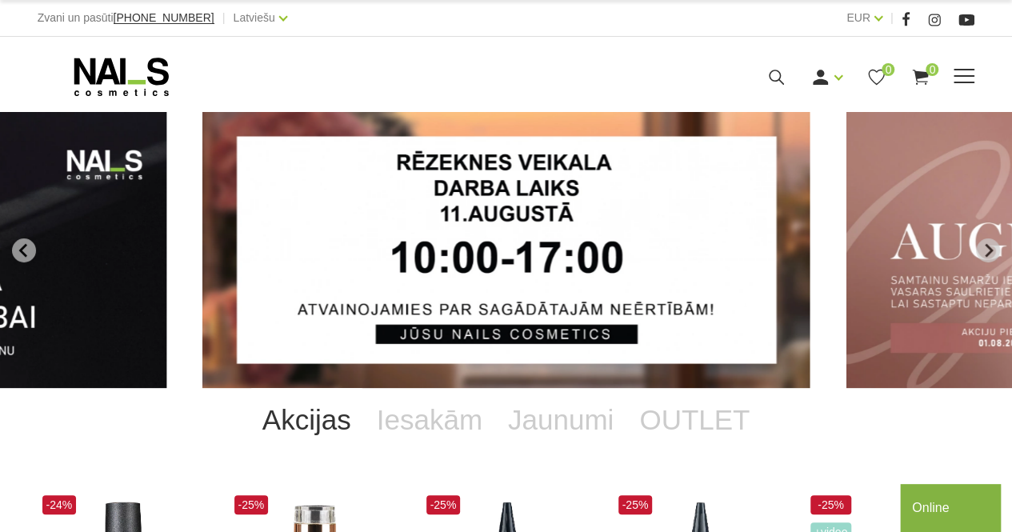
click at [962, 85] on div "Ienākt Reģistrēties 0 0" at bounding box center [693, 77] width 562 height 20
click at [962, 79] on span at bounding box center [963, 77] width 21 height 16
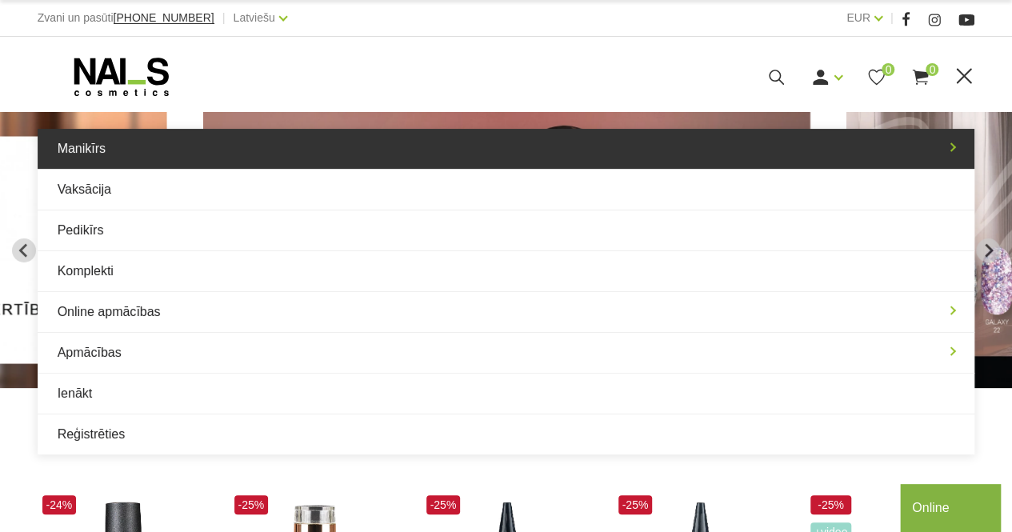
click at [424, 138] on link "Manikīrs" at bounding box center [506, 149] width 937 height 40
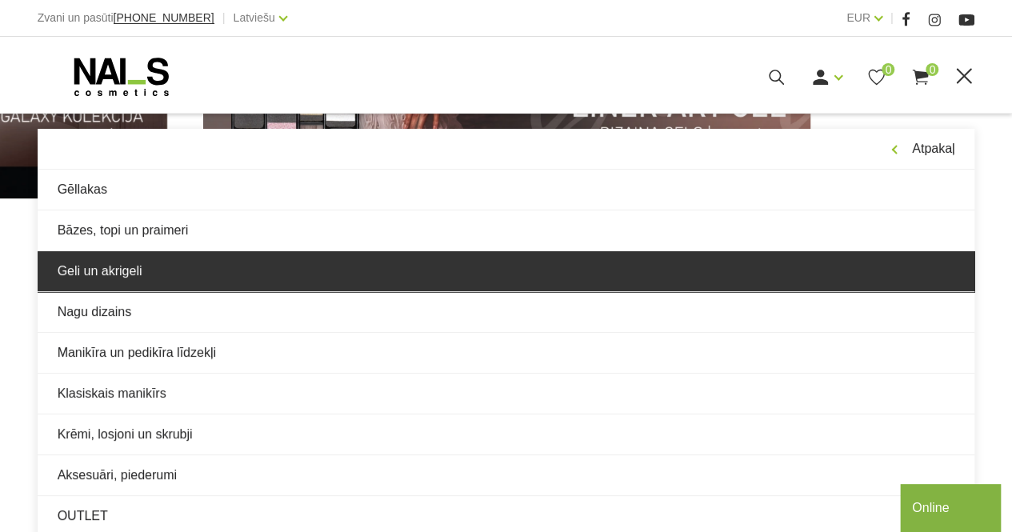
scroll to position [187, 0]
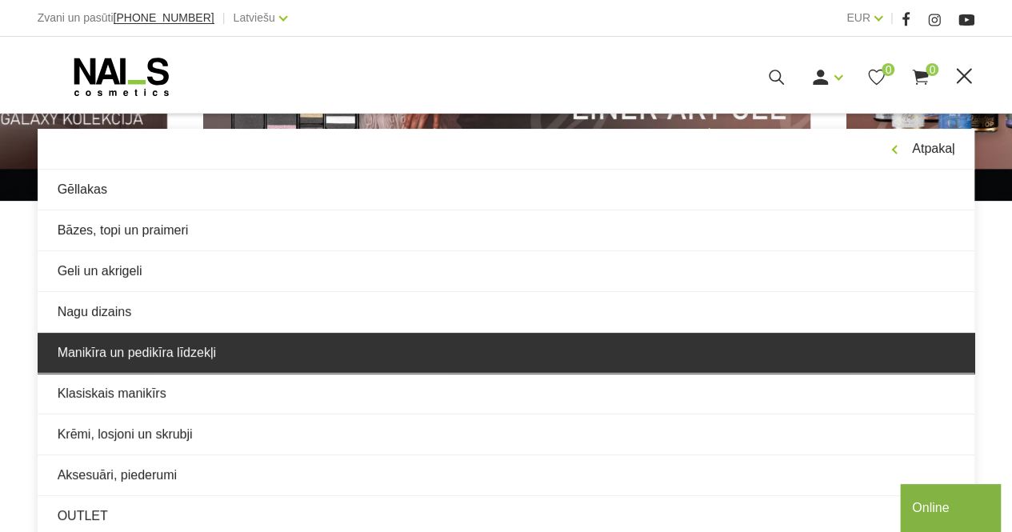
click at [230, 345] on link "Manikīra un pedikīra līdzekļi" at bounding box center [506, 353] width 937 height 40
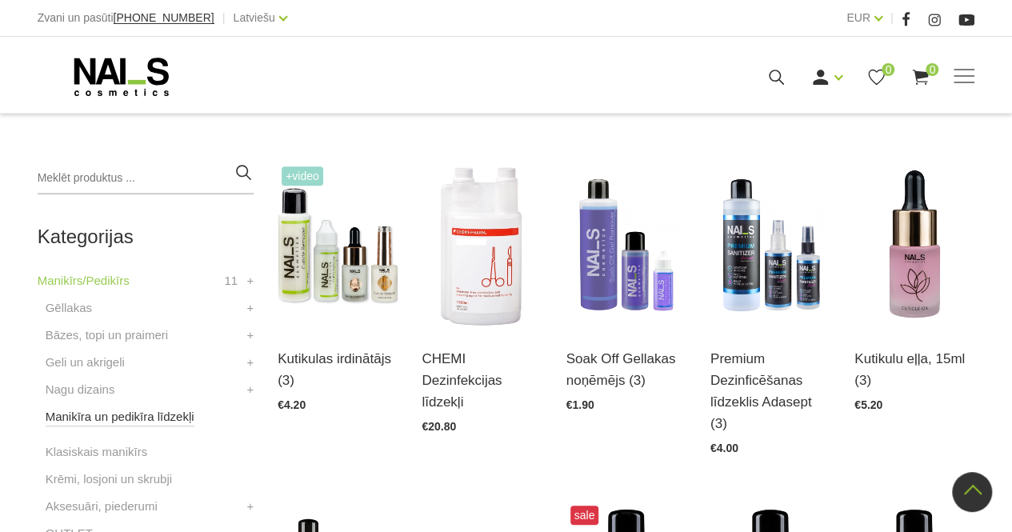
scroll to position [384, 0]
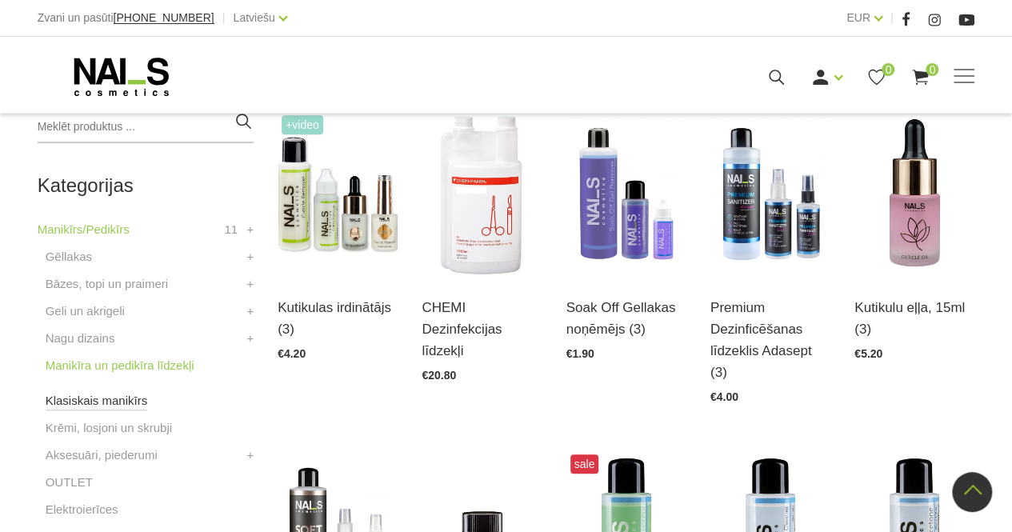
click at [93, 406] on link "Klasiskais manikīrs" at bounding box center [97, 400] width 102 height 19
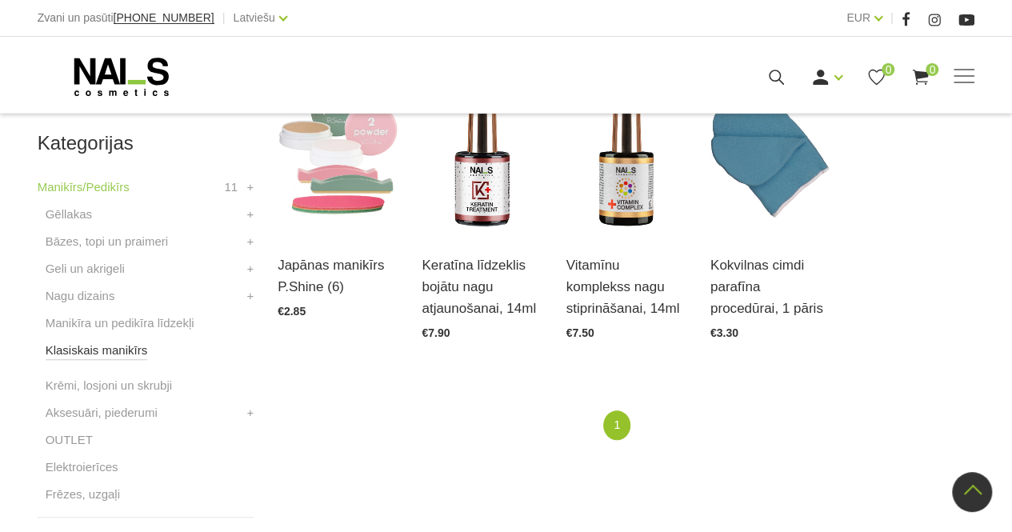
scroll to position [437, 0]
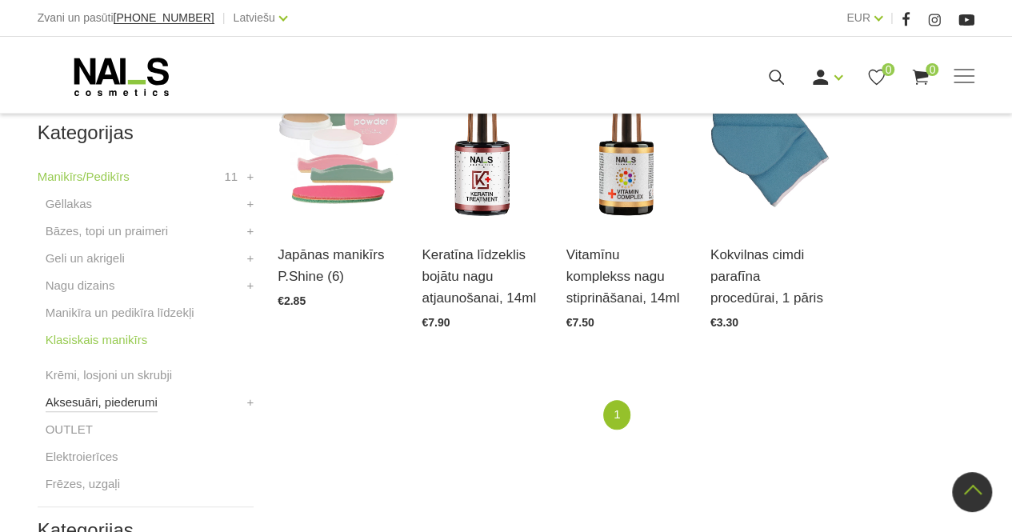
click at [110, 403] on link "Aksesuāri, piederumi" at bounding box center [102, 402] width 112 height 19
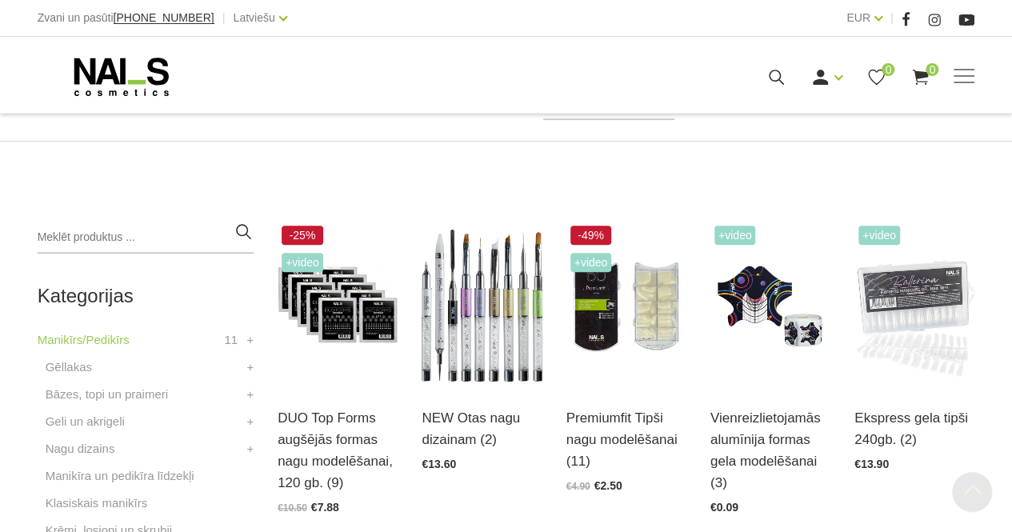
scroll to position [266, 0]
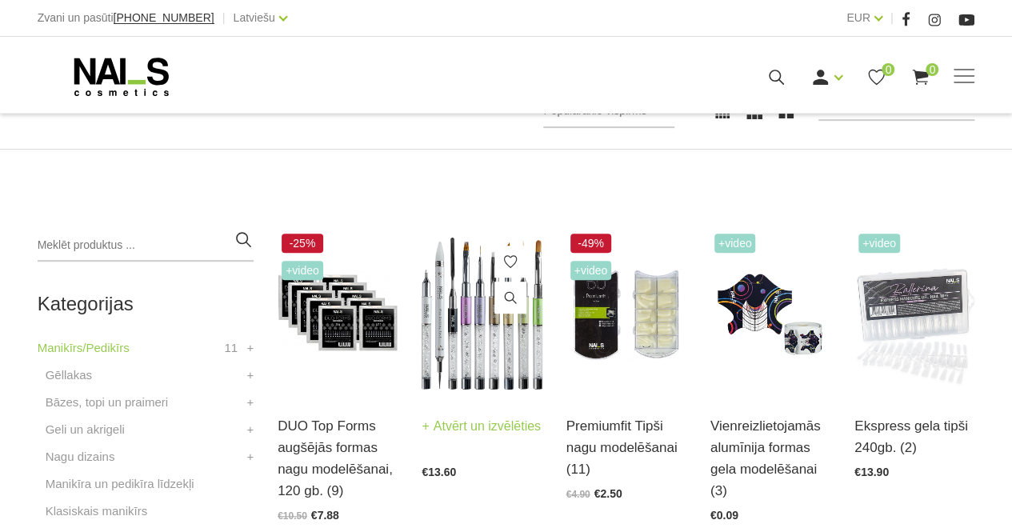
click at [499, 345] on img at bounding box center [482, 313] width 120 height 166
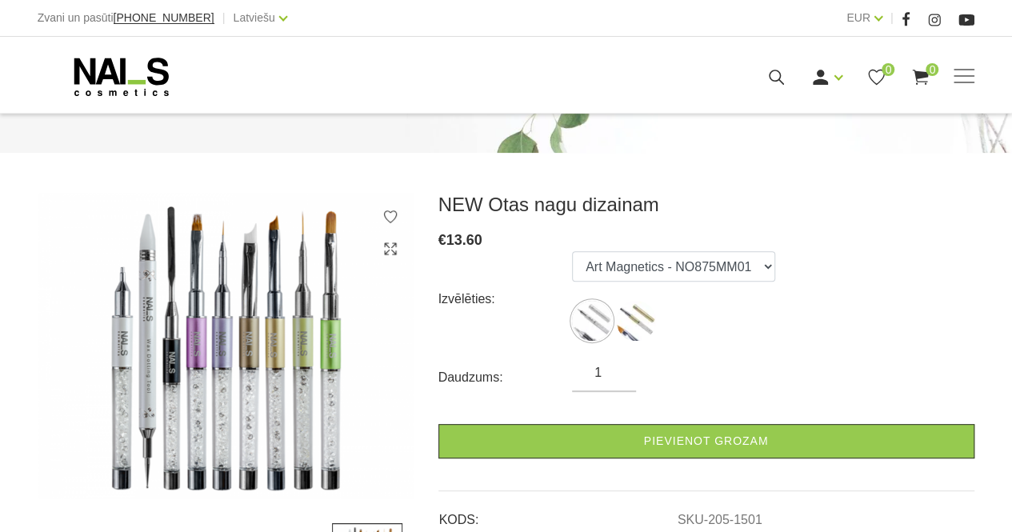
scroll to position [152, 0]
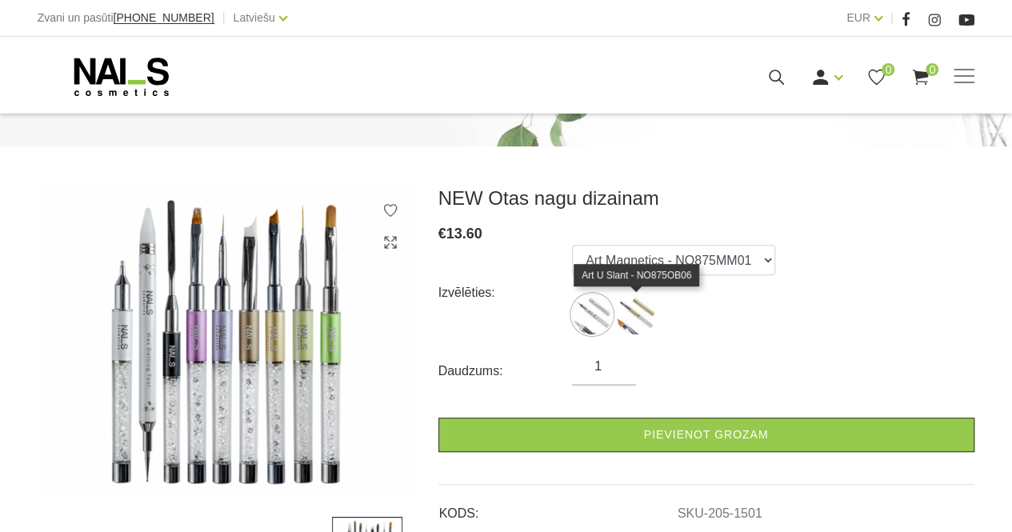
click at [633, 321] on img at bounding box center [636, 314] width 40 height 40
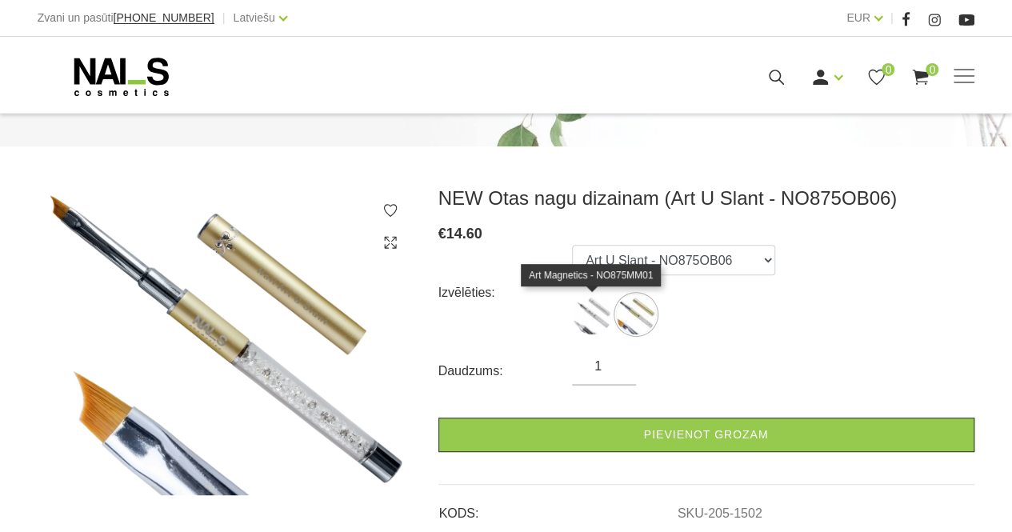
click at [592, 316] on img at bounding box center [592, 314] width 40 height 40
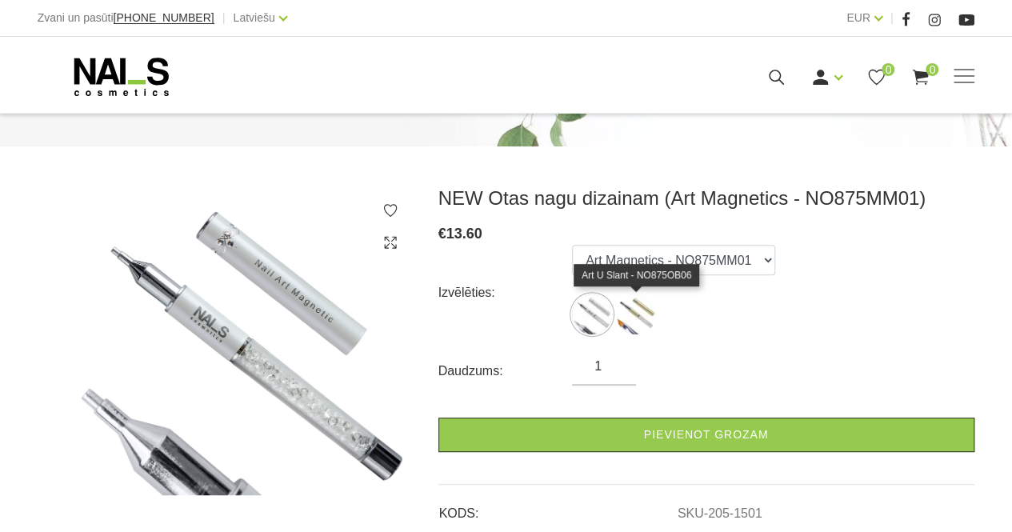
click at [629, 311] on img at bounding box center [636, 314] width 40 height 40
select select "1502"
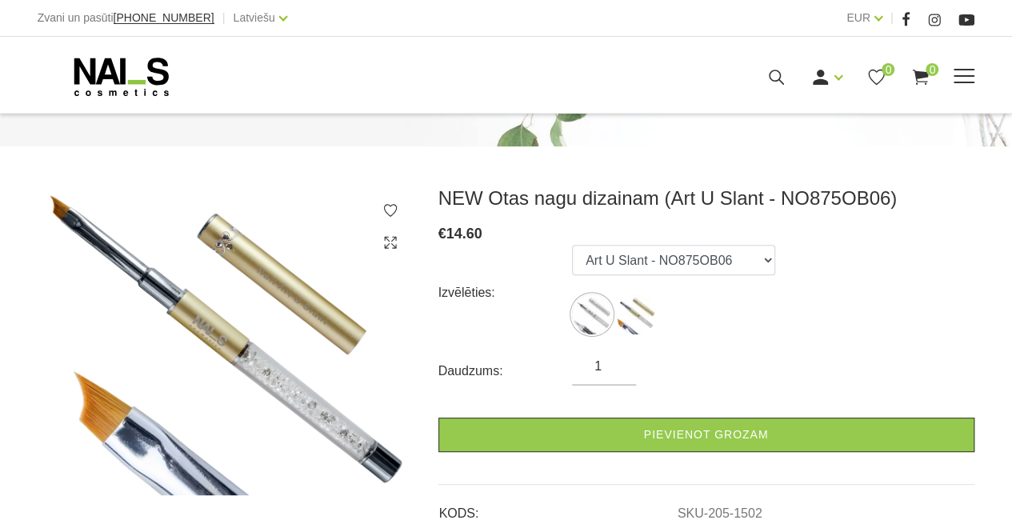
click at [90, 70] on use at bounding box center [121, 77] width 94 height 38
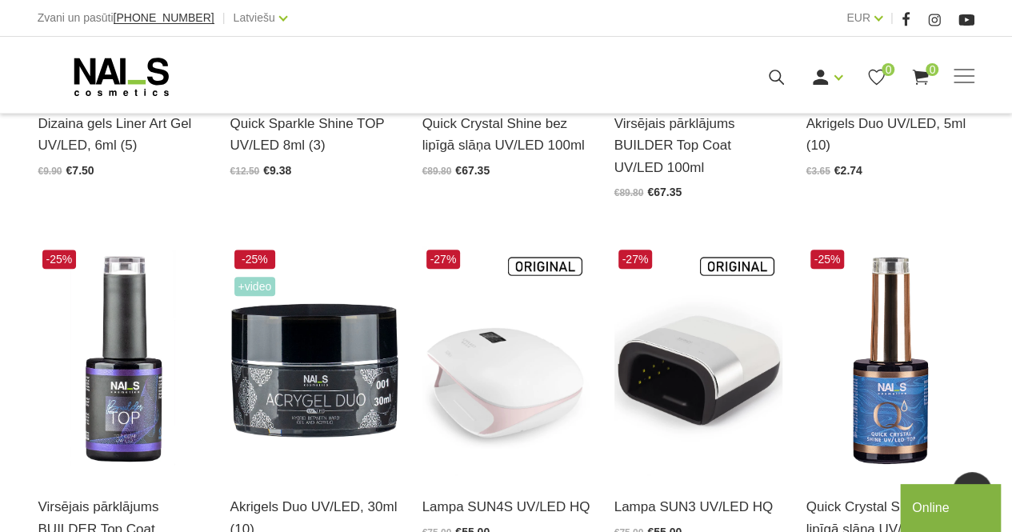
scroll to position [804, 0]
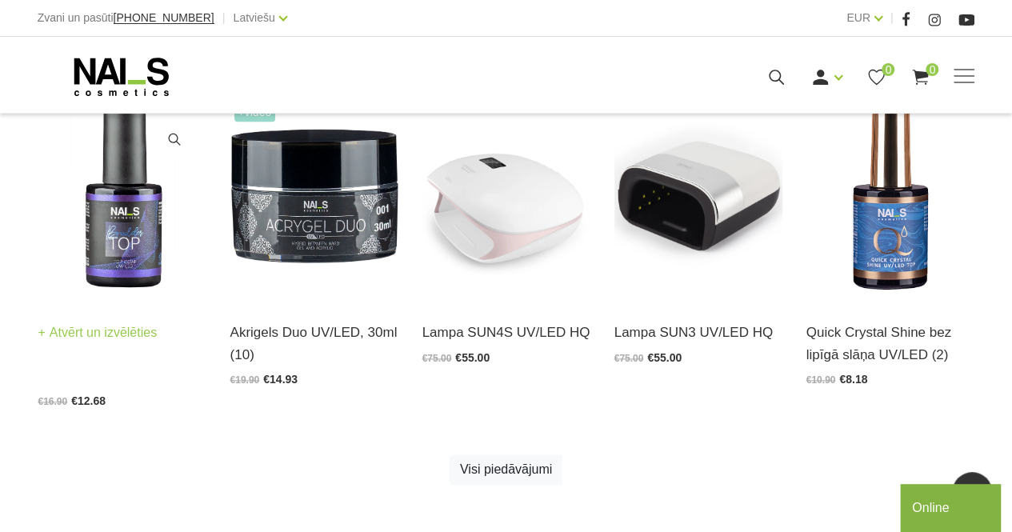
click at [134, 339] on link "Atvērt un izvēlēties" at bounding box center [97, 333] width 119 height 22
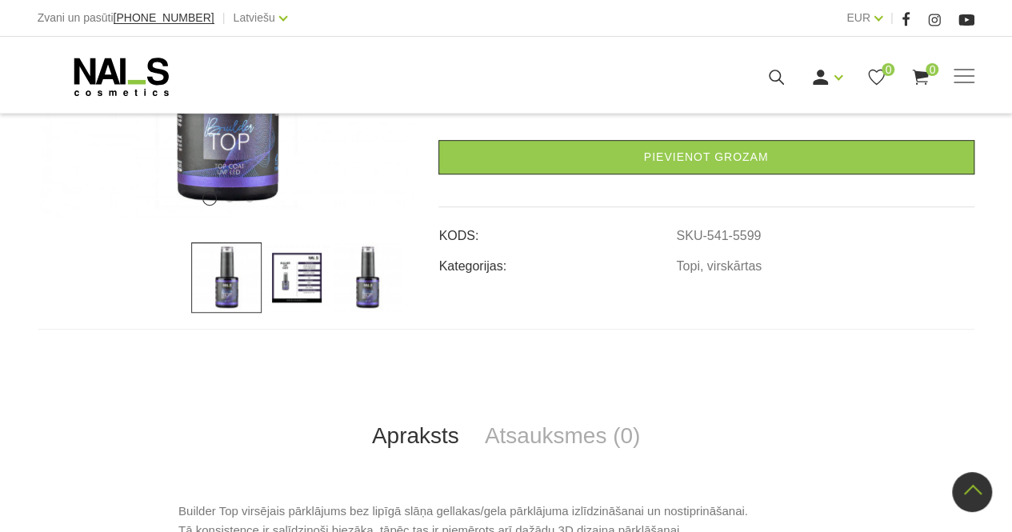
scroll to position [367, 0]
